Goal: Obtain resource: Download file/media

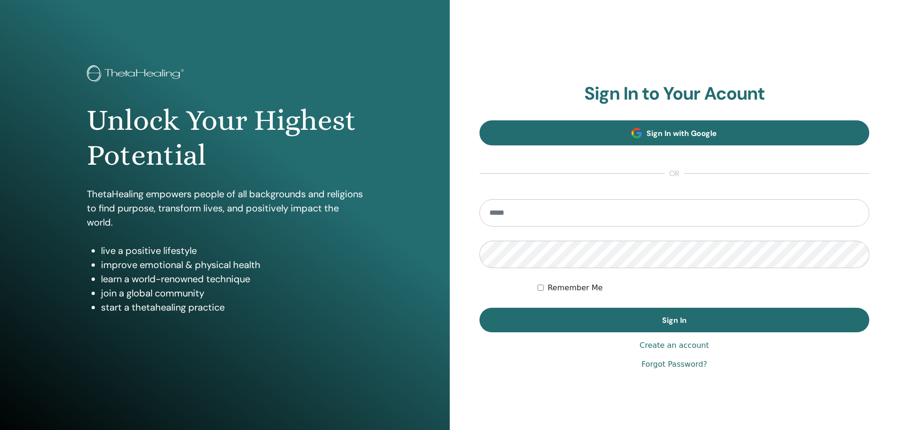
type input "**********"
click at [656, 127] on link "Sign In with Google" at bounding box center [674, 132] width 390 height 25
click at [679, 131] on span "Sign In with Google" at bounding box center [681, 133] width 70 height 10
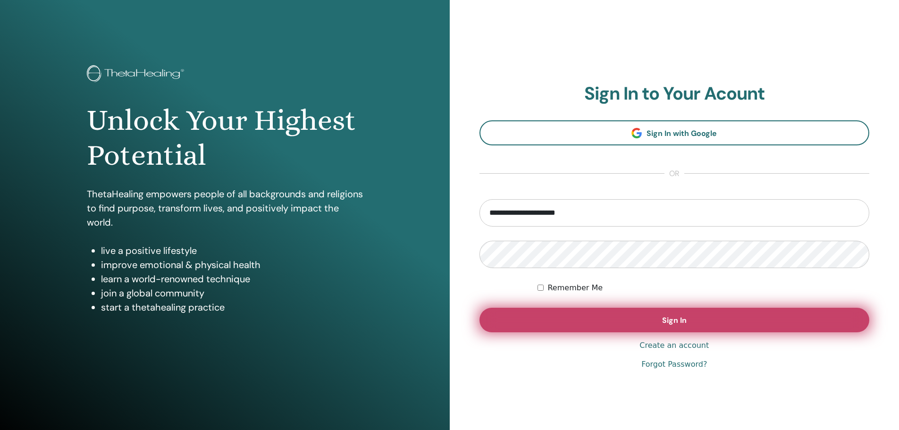
click at [645, 315] on button "Sign In" at bounding box center [674, 320] width 390 height 25
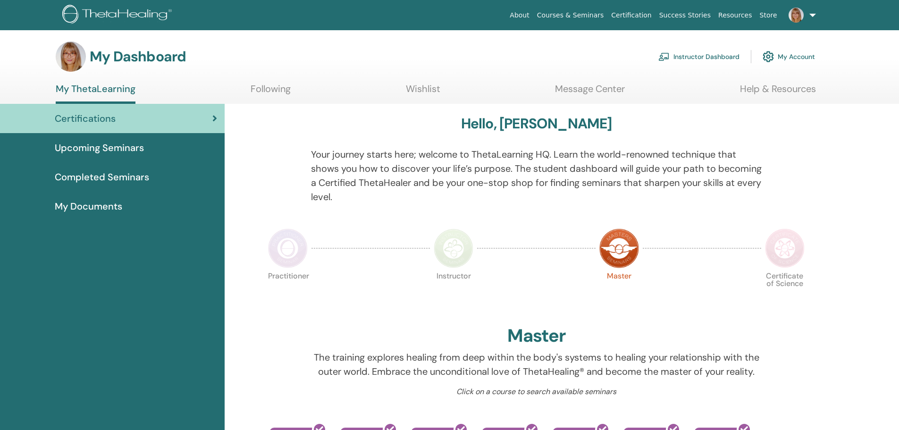
click at [78, 205] on span "My Documents" at bounding box center [88, 206] width 67 height 14
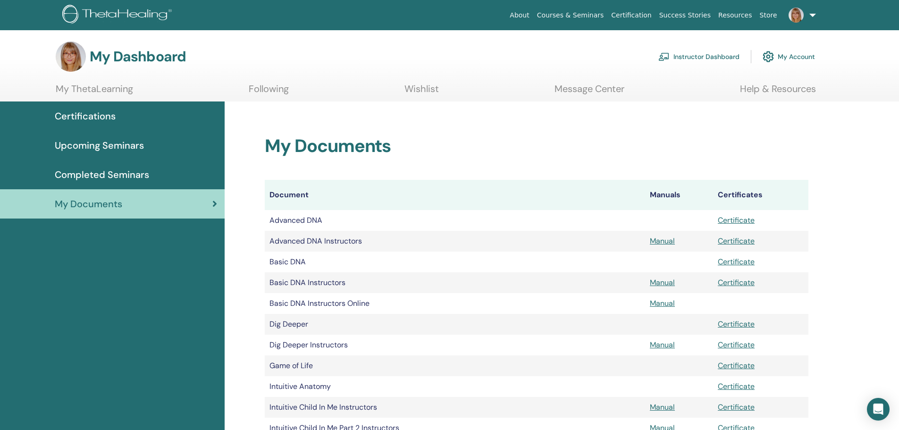
click at [98, 118] on span "Certifications" at bounding box center [85, 116] width 61 height 14
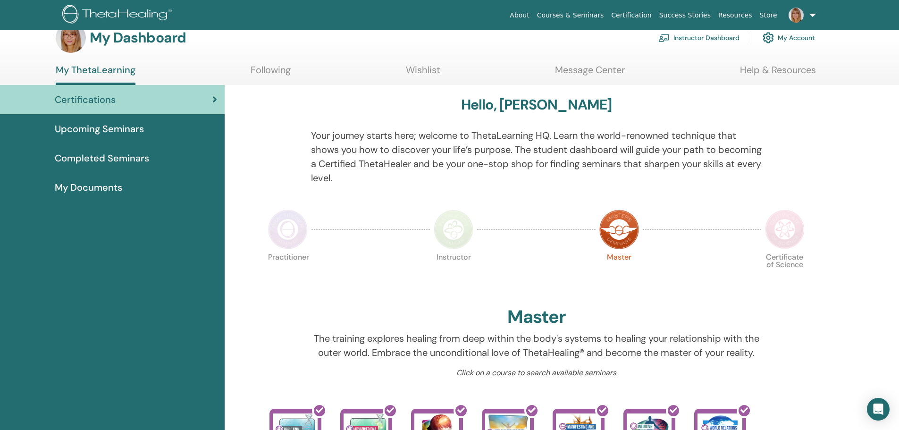
scroll to position [6, 0]
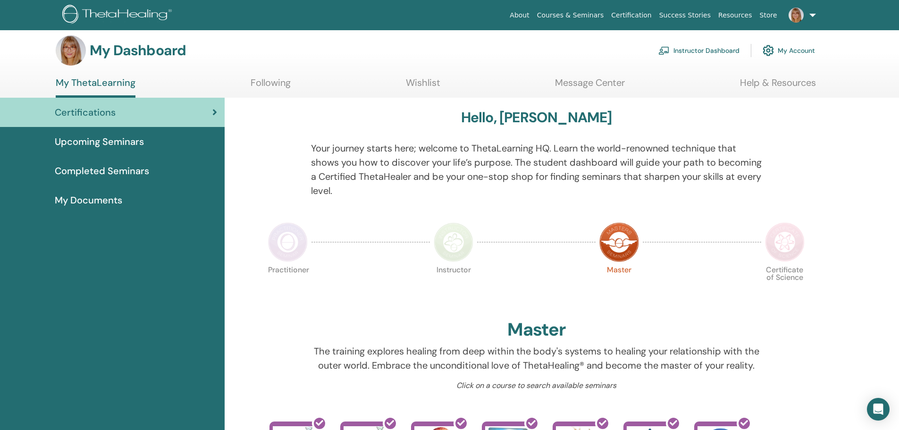
click at [687, 48] on link "Instructor Dashboard" at bounding box center [698, 50] width 81 height 21
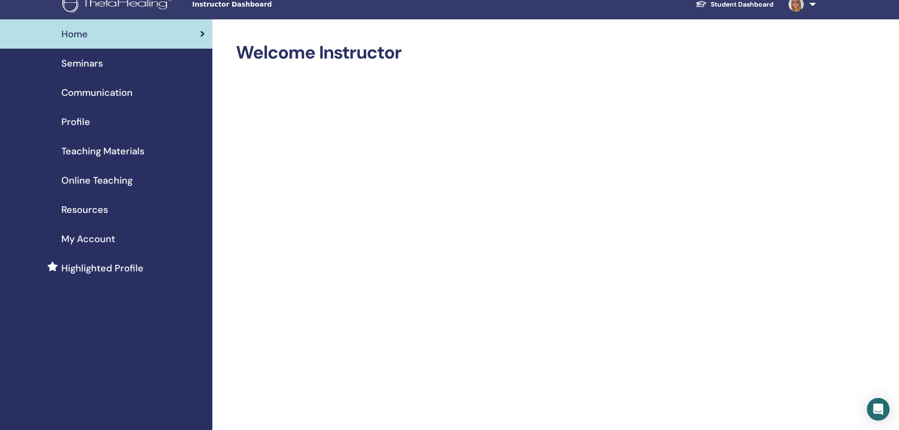
scroll to position [9, 0]
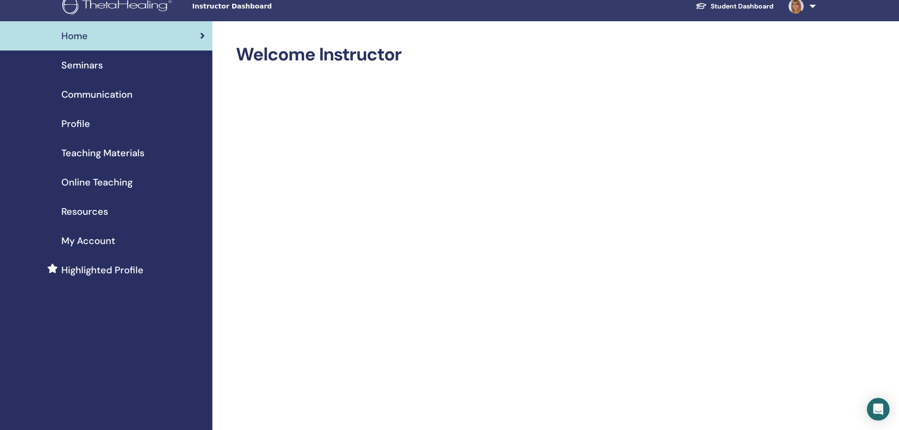
click at [117, 148] on span "Teaching Materials" at bounding box center [102, 153] width 83 height 14
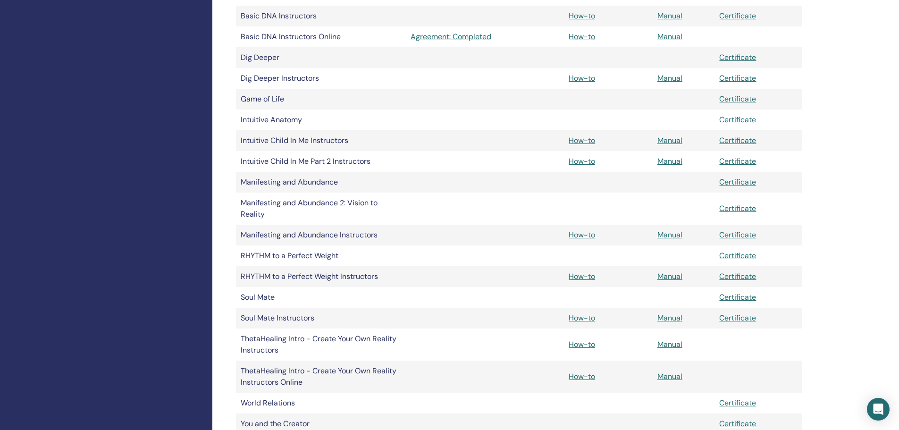
scroll to position [302, 0]
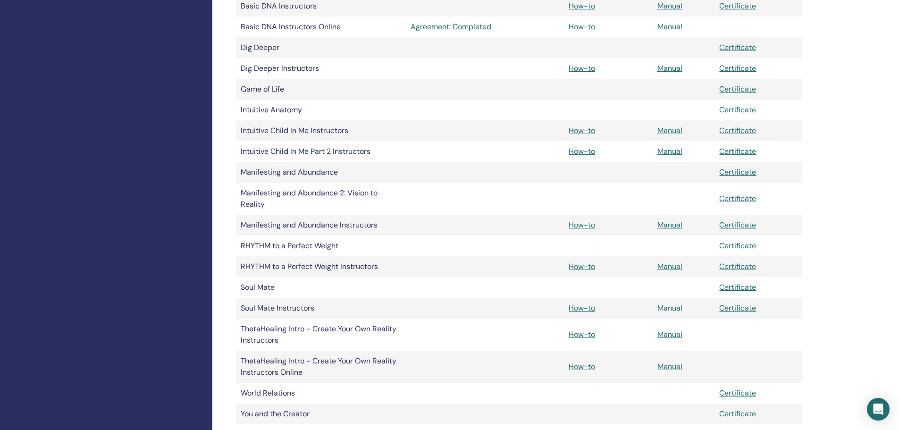
click at [668, 306] on link "Manual" at bounding box center [669, 308] width 25 height 10
